Goal: Information Seeking & Learning: Learn about a topic

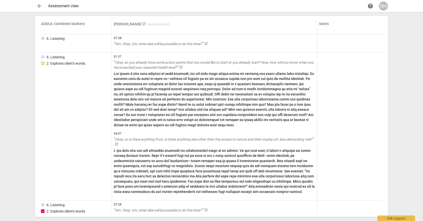
click at [67, 8] on div "Assessment view" at bounding box center [207, 6] width 318 height 5
click at [39, 4] on span "arrow_back" at bounding box center [40, 6] width 6 height 6
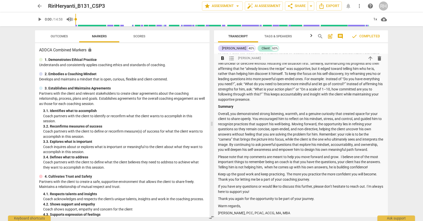
scroll to position [192, 0]
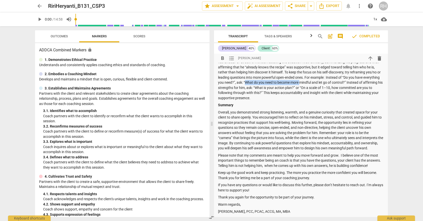
drag, startPoint x: 263, startPoint y: 82, endPoint x: 317, endPoint y: 82, distance: 54.6
click at [317, 81] on p "At times, your questions leaned toward problem-solving or leading, which risked…" at bounding box center [301, 74] width 166 height 51
click at [284, 81] on p "At times, your questions leaned toward problem-solving or leading, which risked…" at bounding box center [301, 74] width 166 height 51
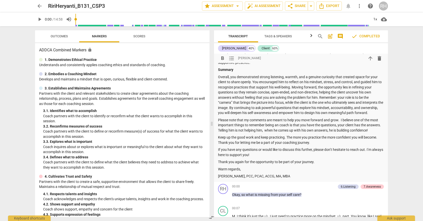
scroll to position [228, 0]
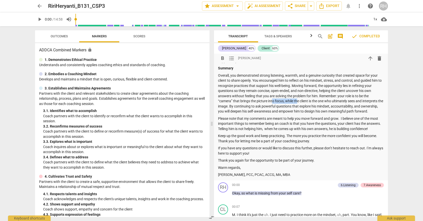
drag, startPoint x: 272, startPoint y: 99, endPoint x: 296, endPoint y: 101, distance: 23.8
click at [296, 101] on p "Overall, you demonstrated strong listening, warmth, and a genuine curiosity tha…" at bounding box center [301, 93] width 166 height 41
click at [304, 99] on p "Overall, you demonstrated strong listening, warmth, and a genuine curiosity tha…" at bounding box center [301, 93] width 166 height 41
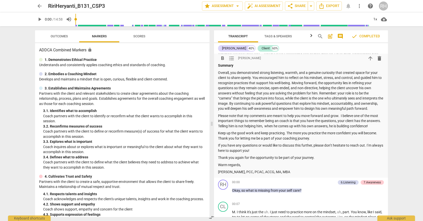
scroll to position [234, 0]
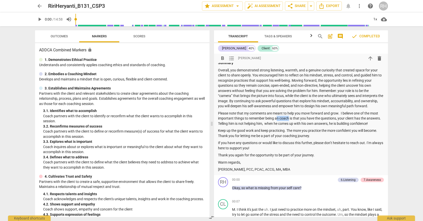
drag, startPoint x: 277, startPoint y: 124, endPoint x: 290, endPoint y: 125, distance: 12.8
click at [290, 125] on p "Please note that my comments are meant to help you move forward and grow. I bel…" at bounding box center [301, 119] width 166 height 16
click at [294, 120] on p "Please note that my comments are meant to help you move forward and grow. I bel…" at bounding box center [301, 119] width 166 height 16
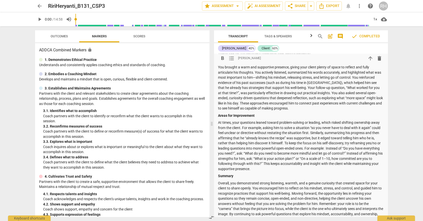
scroll to position [87, 0]
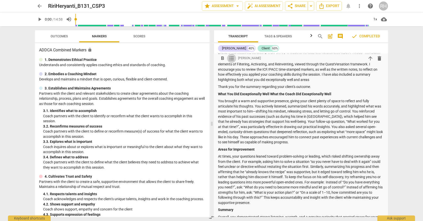
click at [232, 58] on span "format_list_bulleted" at bounding box center [231, 58] width 6 height 6
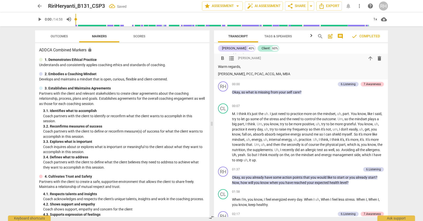
scroll to position [337, 0]
click at [139, 34] on span "Scores" at bounding box center [139, 36] width 24 height 7
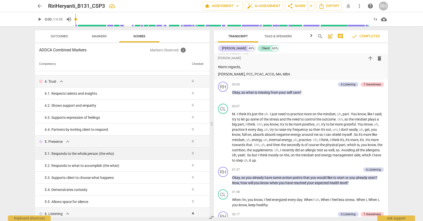
scroll to position [0, 0]
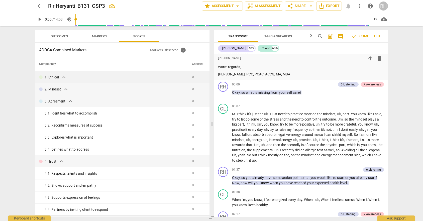
click at [148, 77] on div "1. Ethical expand_more" at bounding box center [113, 77] width 149 height 6
click at [61, 77] on span "expand_more" at bounding box center [64, 77] width 6 height 6
click at [65, 87] on span "expand_more" at bounding box center [66, 89] width 6 height 6
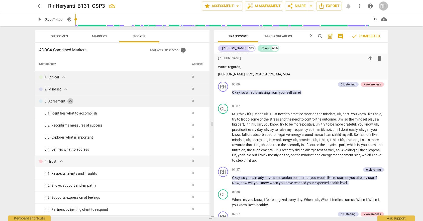
click at [70, 100] on span "expand_more" at bounding box center [70, 101] width 6 height 6
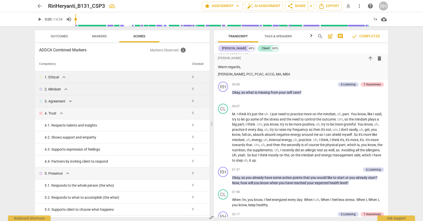
click at [70, 100] on span "expand_more" at bounding box center [70, 101] width 6 height 6
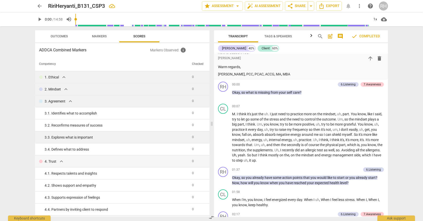
click at [77, 134] on td "3. 3. Explores what is important" at bounding box center [112, 137] width 155 height 12
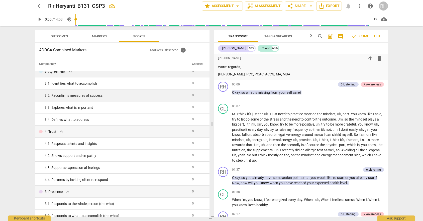
scroll to position [30, 0]
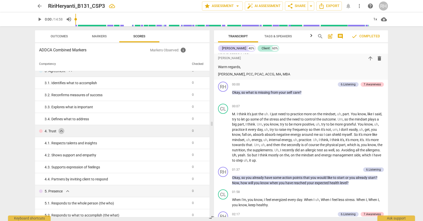
click at [61, 132] on span "expand_more" at bounding box center [61, 131] width 6 height 6
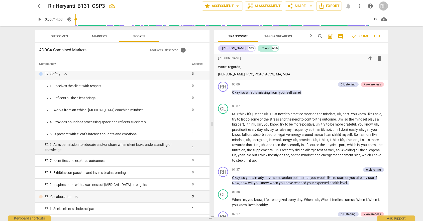
scroll to position [629, 0]
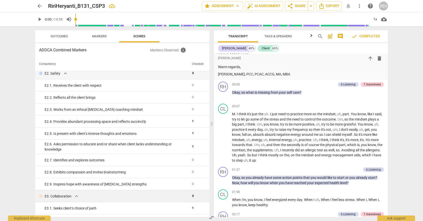
click at [99, 196] on div "E3. Collaboration expand_more" at bounding box center [113, 196] width 149 height 6
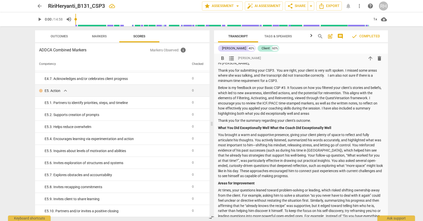
scroll to position [0, 0]
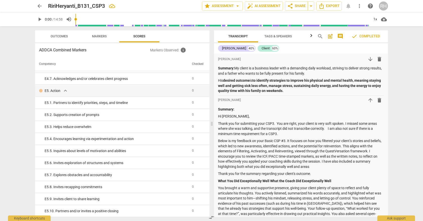
click at [283, 38] on span "Tags & Speakers" at bounding box center [278, 36] width 40 height 7
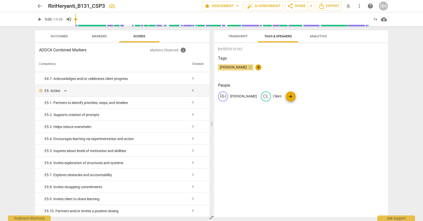
click at [242, 36] on span "Transcript" at bounding box center [238, 36] width 20 height 4
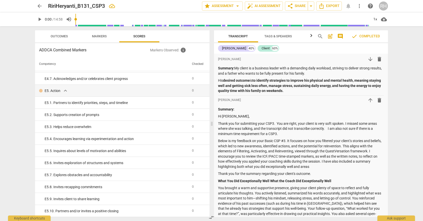
click at [312, 36] on icon "button" at bounding box center [311, 35] width 2 height 3
click at [246, 37] on span "Tags & Speakers" at bounding box center [249, 36] width 28 height 4
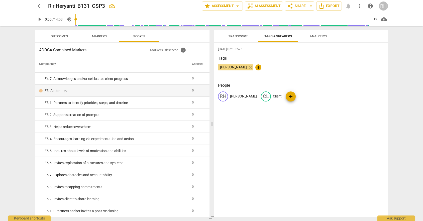
scroll to position [0, 0]
click at [326, 31] on button "Analytics" at bounding box center [318, 36] width 40 height 12
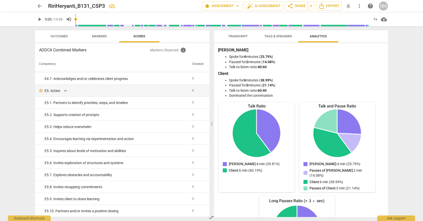
click at [239, 34] on span "Transcript" at bounding box center [238, 36] width 20 height 4
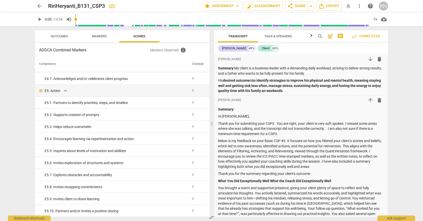
click at [365, 38] on span "check Completed" at bounding box center [365, 36] width 29 height 6
click at [365, 35] on span "check Completed" at bounding box center [365, 36] width 29 height 6
click at [342, 36] on span "comment" at bounding box center [340, 36] width 6 height 6
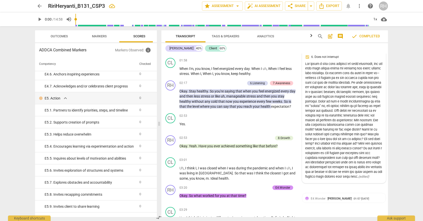
scroll to position [423, 0]
drag, startPoint x: 336, startPoint y: 172, endPoint x: 358, endPoint y: 176, distance: 22.0
click at [358, 176] on div "( edited )" at bounding box center [343, 119] width 77 height 117
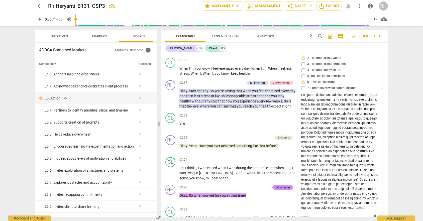
click at [358, 176] on div "( edited )" at bounding box center [339, 151] width 77 height 117
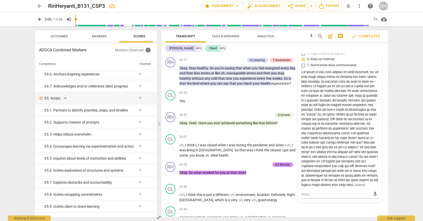
scroll to position [453, 0]
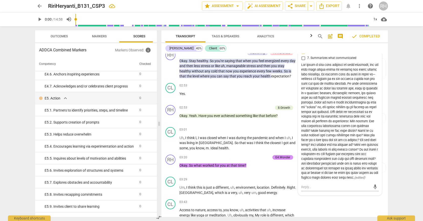
click at [347, 178] on div "( edited )" at bounding box center [339, 121] width 77 height 117
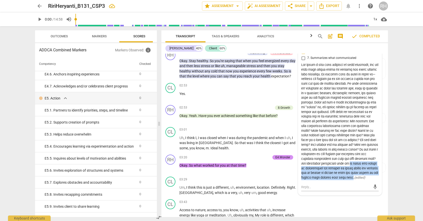
drag, startPoint x: 328, startPoint y: 184, endPoint x: 352, endPoint y: 198, distance: 27.6
click at [352, 180] on div "( edited )" at bounding box center [339, 121] width 77 height 117
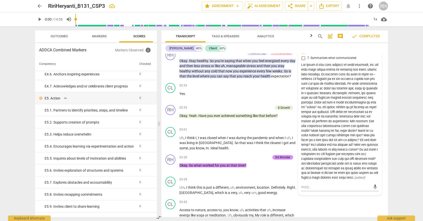
click at [326, 180] on div "( edited )" at bounding box center [339, 121] width 77 height 117
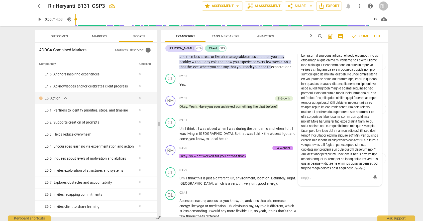
scroll to position [466, 0]
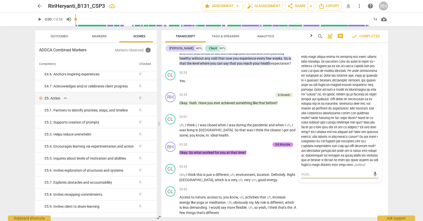
click at [316, 177] on textarea at bounding box center [335, 174] width 69 height 5
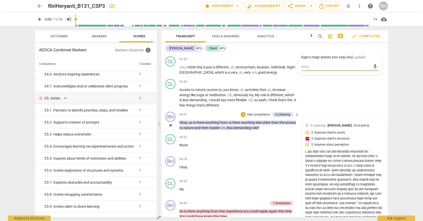
scroll to position [578, 0]
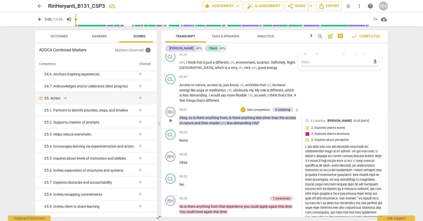
click at [330, 176] on div "( edited )" at bounding box center [343, 196] width 77 height 103
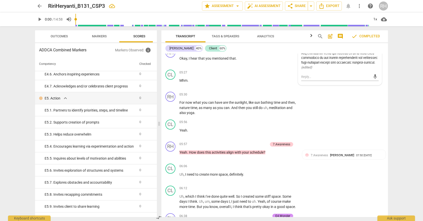
scroll to position [784, 0]
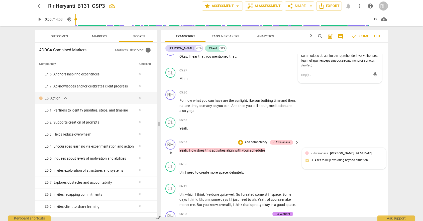
click at [336, 166] on div "7.Awareness [PERSON_NAME] 07:50 [DATE] 3. Asks to help exploring beyond situati…" at bounding box center [343, 158] width 77 height 15
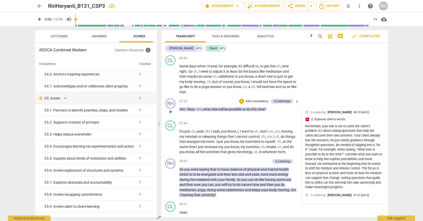
scroll to position [963, 0]
click at [321, 170] on div "Remember, your role is not to solve the client’s problem. It’s about asking que…" at bounding box center [343, 156] width 77 height 66
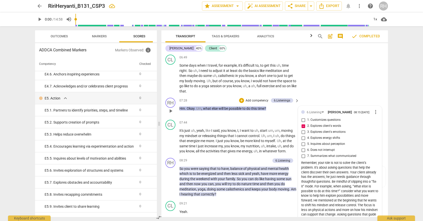
click at [324, 194] on div "Remember, your role is not to solve the client’s problem. It’s about asking que…" at bounding box center [339, 194] width 77 height 66
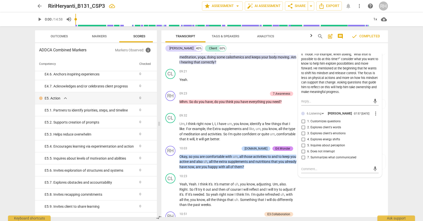
scroll to position [1098, 0]
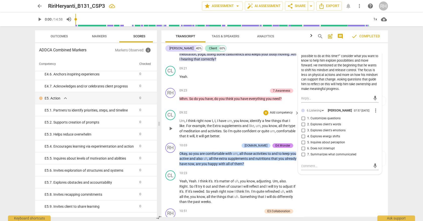
click at [238, 115] on div "09:32 + Add competency keyboard_arrow_right" at bounding box center [239, 113] width 120 height 6
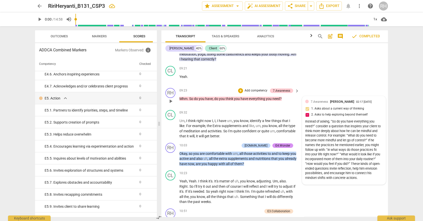
click at [342, 103] on span "[PERSON_NAME]" at bounding box center [342, 102] width 24 height 4
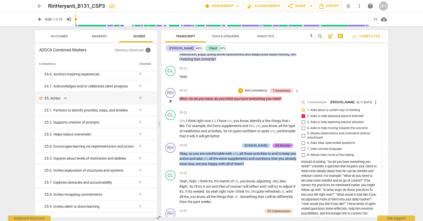
click at [342, 104] on span "[PERSON_NAME]" at bounding box center [342, 102] width 24 height 4
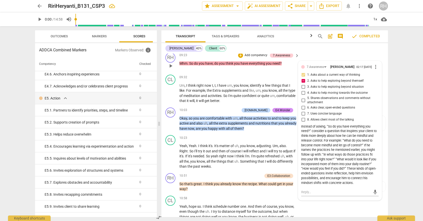
scroll to position [1135, 0]
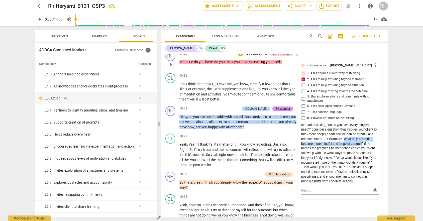
drag, startPoint x: 344, startPoint y: 160, endPoint x: 363, endPoint y: 165, distance: 19.7
click at [363, 165] on div "Instead of asking, “So do you have everything you need?” consider a question th…" at bounding box center [339, 153] width 77 height 61
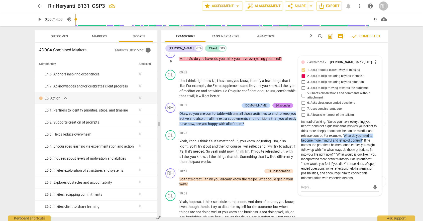
scroll to position [1140, 0]
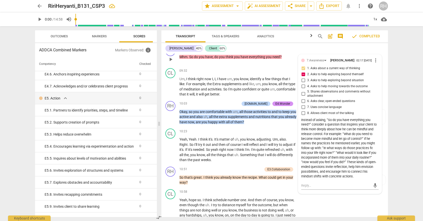
click at [341, 179] on div "Instead of asking, “So do you have everything you need?” consider a question th…" at bounding box center [339, 148] width 77 height 61
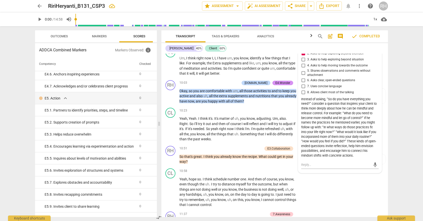
scroll to position [1161, 0]
click at [269, 92] on span "to" at bounding box center [270, 90] width 4 height 4
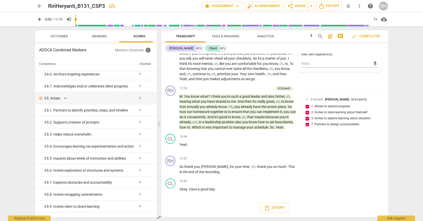
scroll to position [1429, 0]
click at [249, 120] on span "you" at bounding box center [245, 122] width 7 height 4
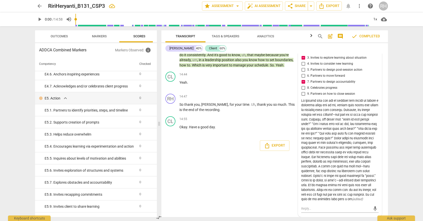
scroll to position [1491, 0]
